Goal: Navigation & Orientation: Find specific page/section

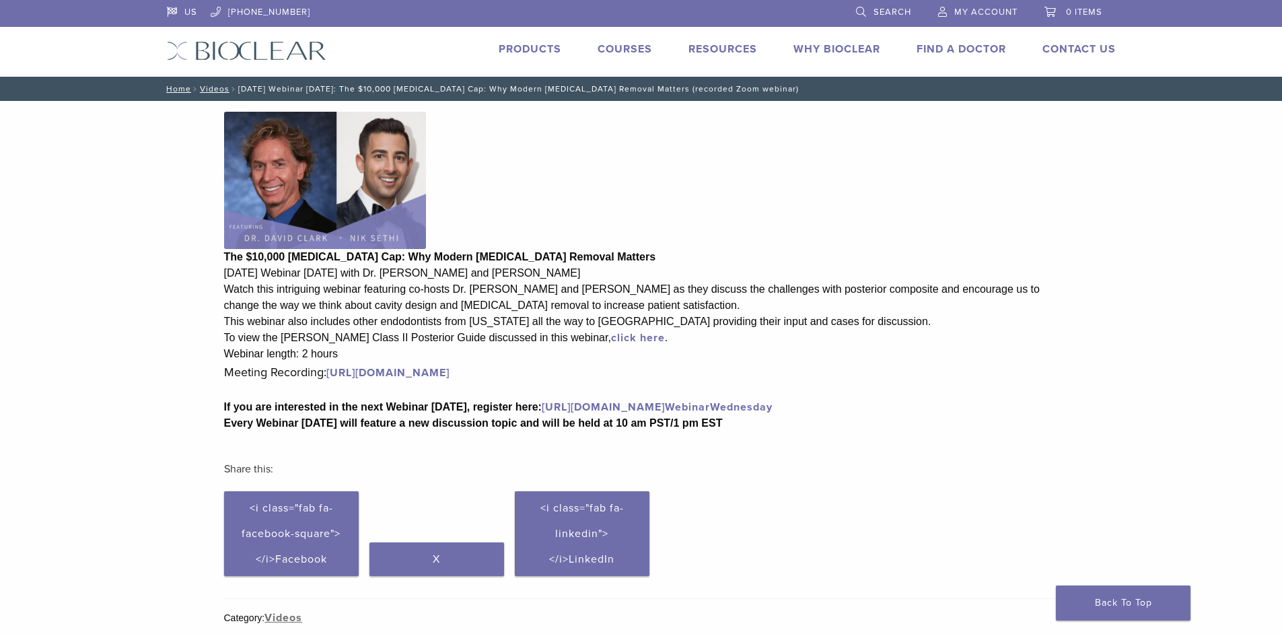
click at [611, 338] on link "click here" at bounding box center [638, 337] width 54 height 13
click at [449, 373] on link "[URL][DOMAIN_NAME]" at bounding box center [387, 372] width 123 height 13
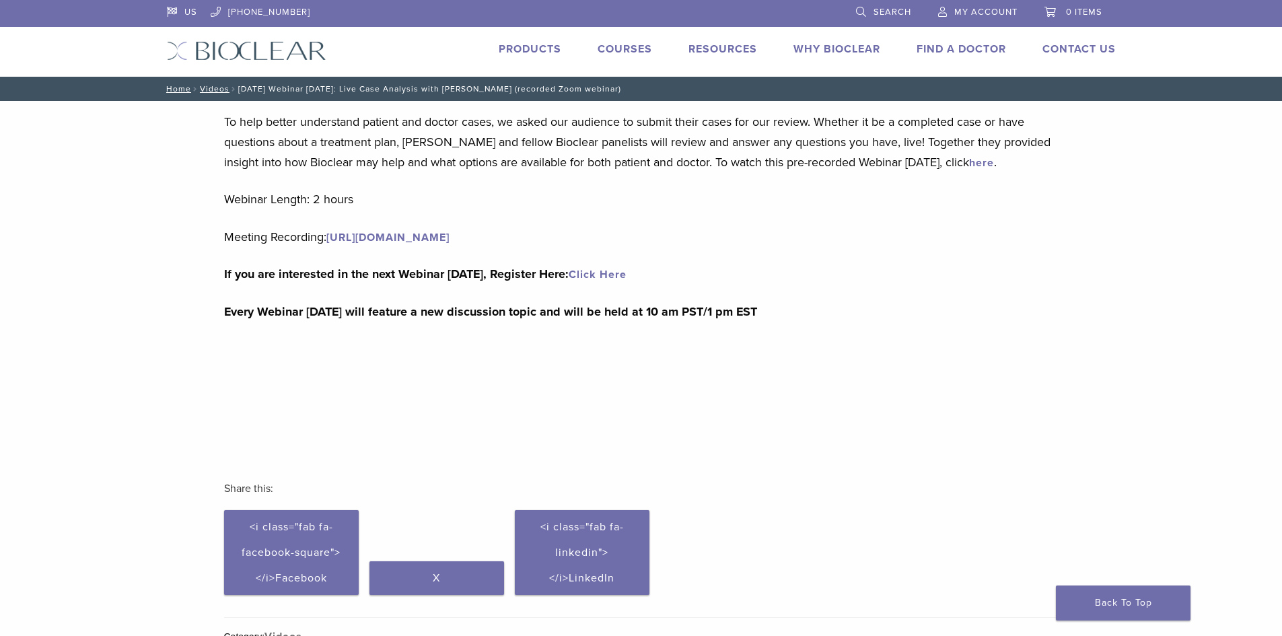
click at [967, 52] on link "Find A Doctor" at bounding box center [960, 48] width 89 height 13
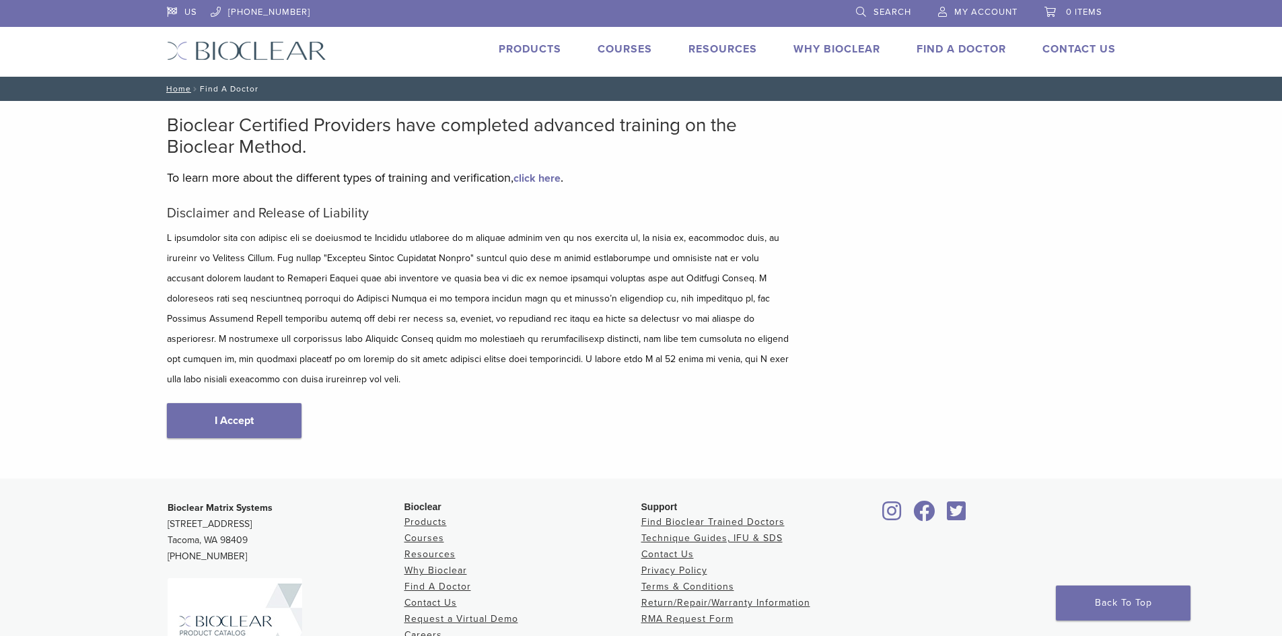
click at [243, 405] on div "September Product Deal You Don’t Want to Miss! 5+2 on Refills is Back! Use Code…" at bounding box center [199, 505] width 385 height 207
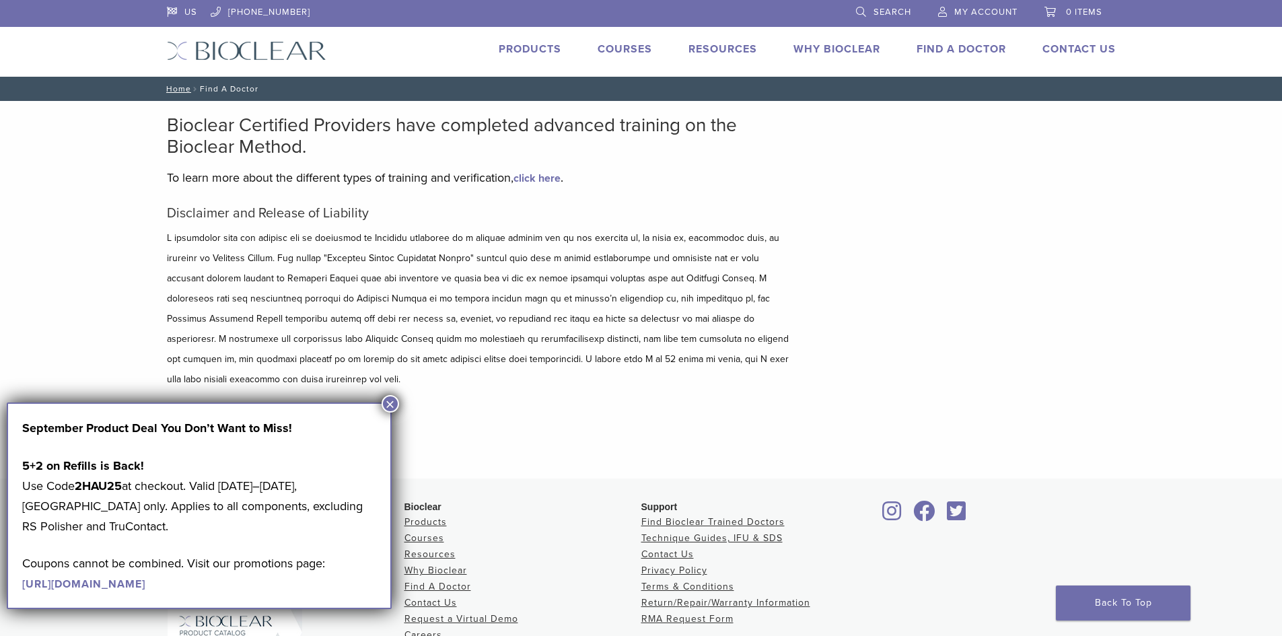
click at [387, 406] on button "×" at bounding box center [389, 403] width 17 height 17
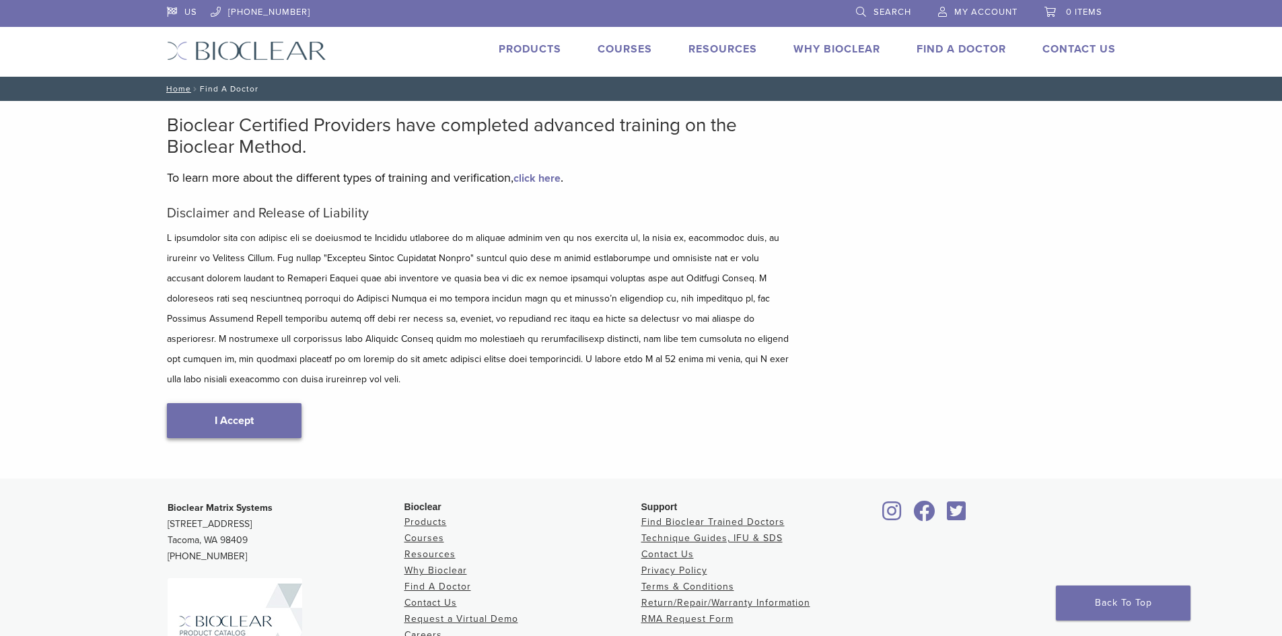
click at [237, 403] on link "I Accept" at bounding box center [234, 420] width 135 height 35
